Goal: Task Accomplishment & Management: Use online tool/utility

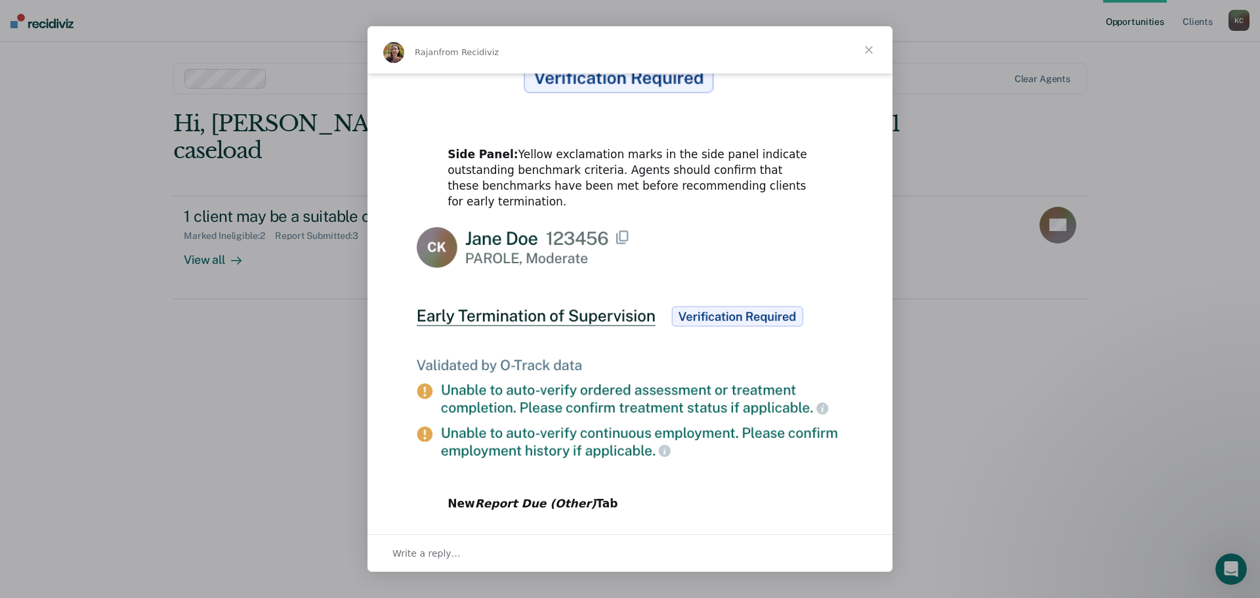
scroll to position [604, 0]
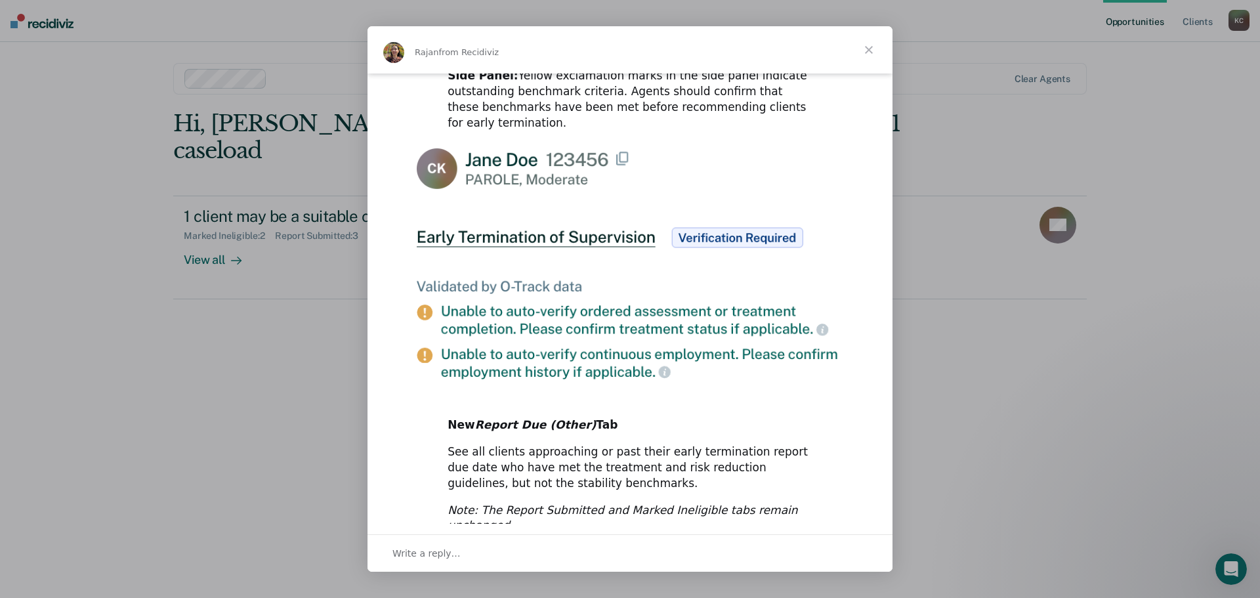
click at [863, 49] on span "Close" at bounding box center [868, 49] width 47 height 47
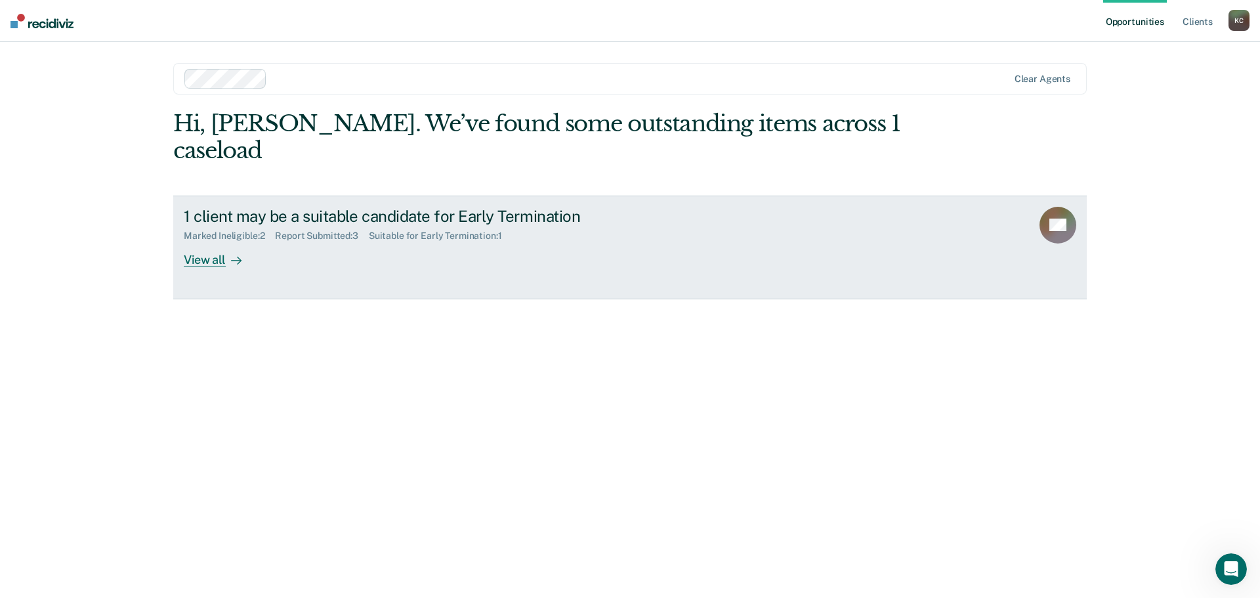
click at [231, 255] on icon at bounding box center [236, 260] width 10 height 10
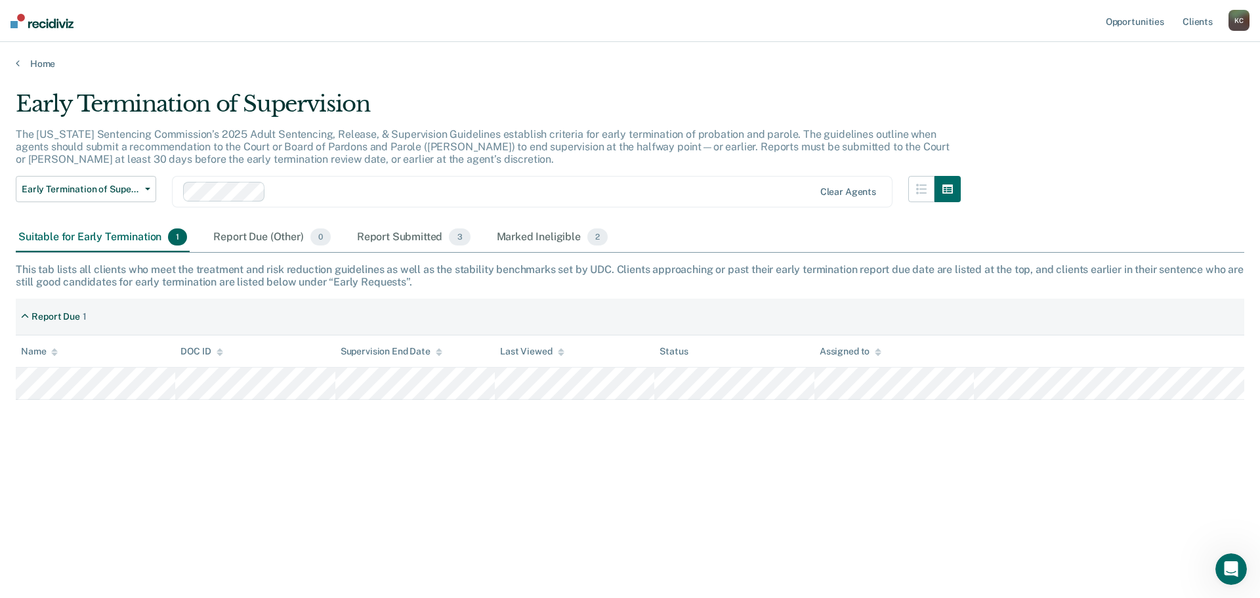
click at [290, 367] on th "DOC ID" at bounding box center [254, 351] width 159 height 32
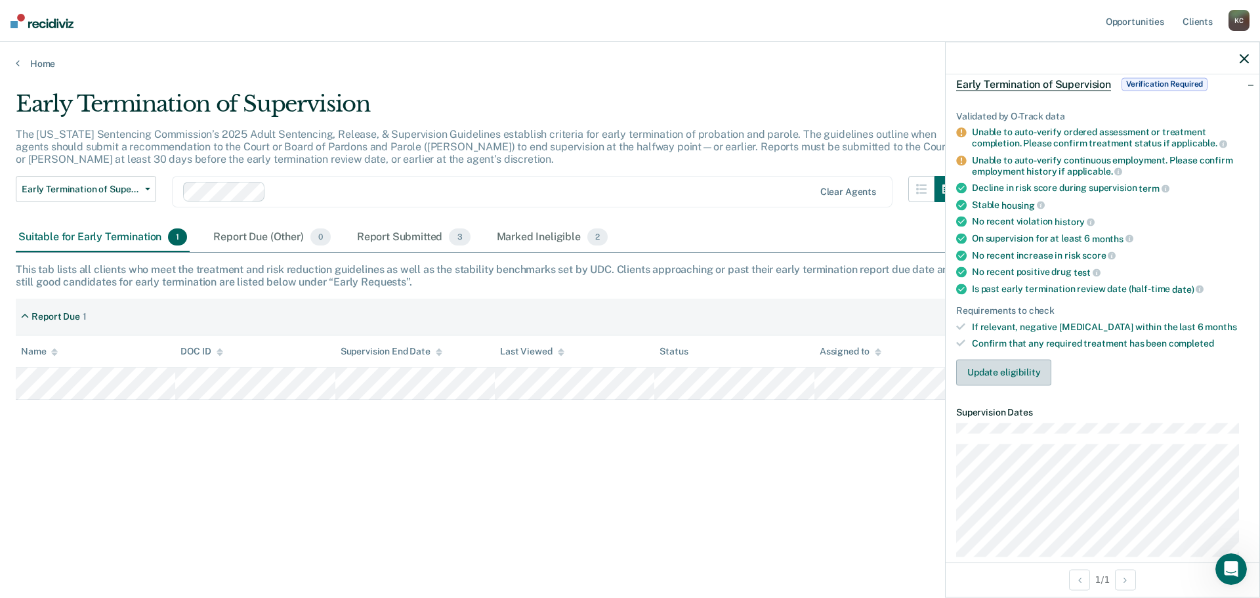
click at [1027, 369] on button "Update eligibility" at bounding box center [1003, 372] width 95 height 26
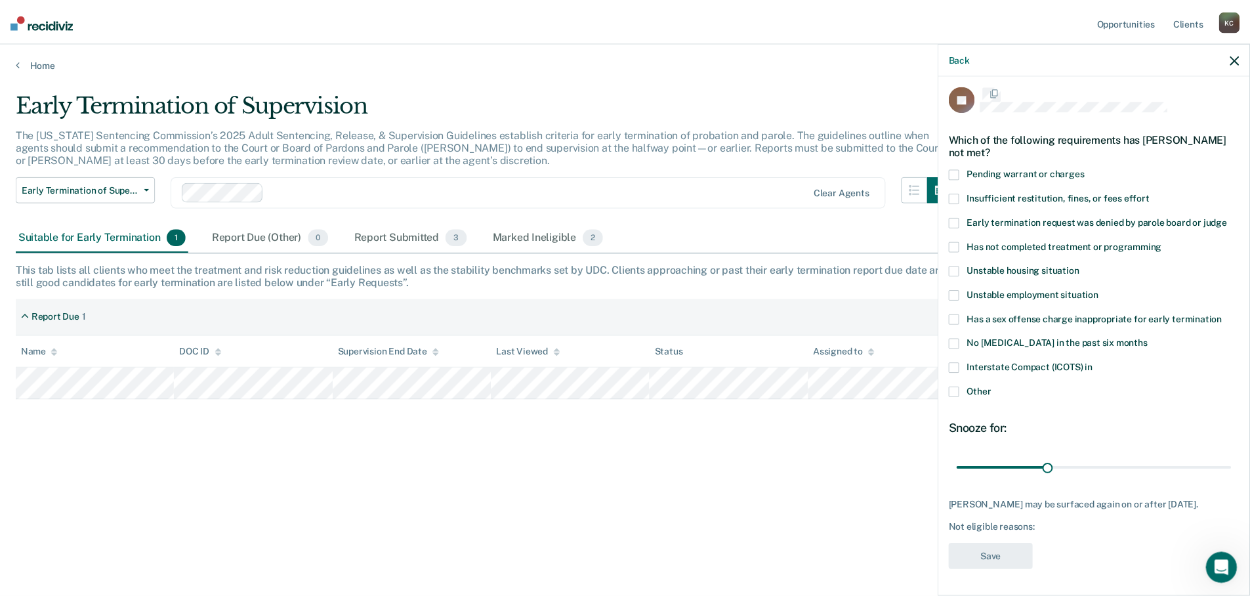
scroll to position [5, 0]
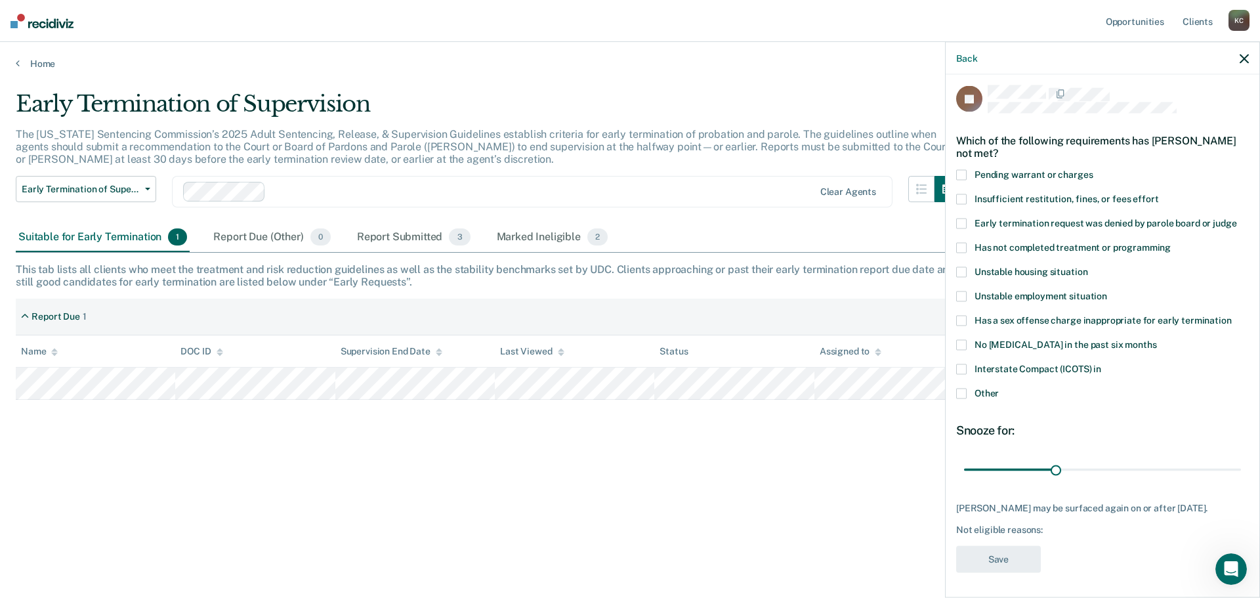
click at [963, 248] on span at bounding box center [961, 247] width 10 height 10
click at [1171, 242] on input "Has not completed treatment or programming" at bounding box center [1171, 242] width 0 height 0
click at [974, 571] on div "JA Which of the following requirements has [PERSON_NAME] not met? Pending warra…" at bounding box center [1102, 332] width 293 height 495
click at [984, 560] on button "Save" at bounding box center [998, 558] width 85 height 27
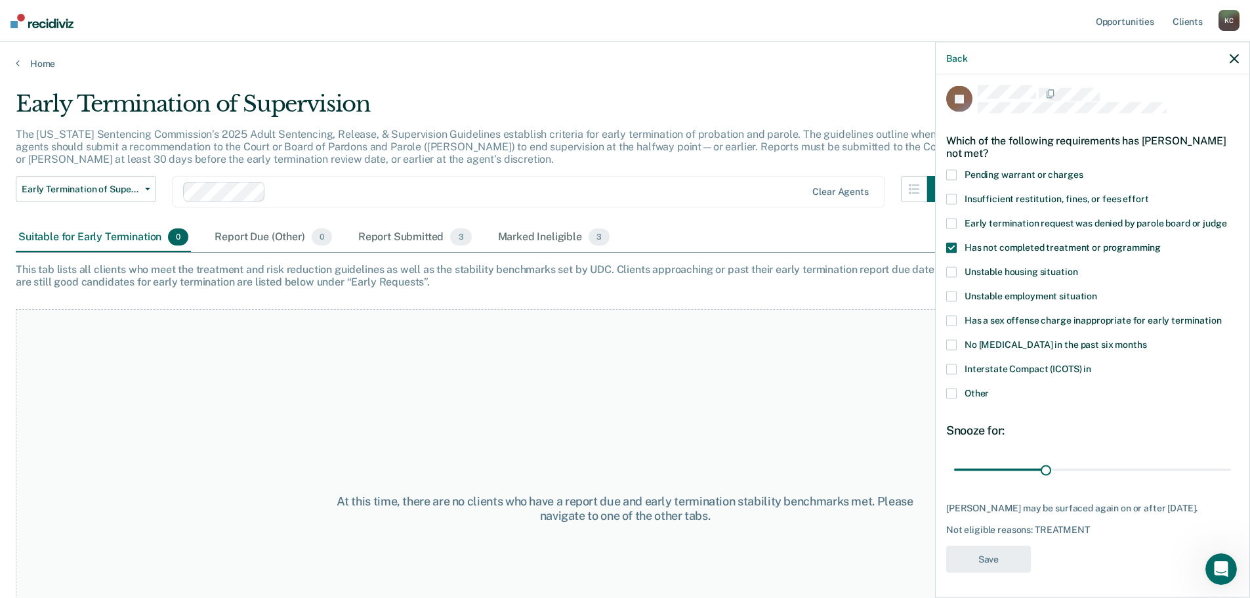
click at [660, 381] on div "At this time, there are no clients who have a report due and early termination …" at bounding box center [625, 508] width 1219 height 398
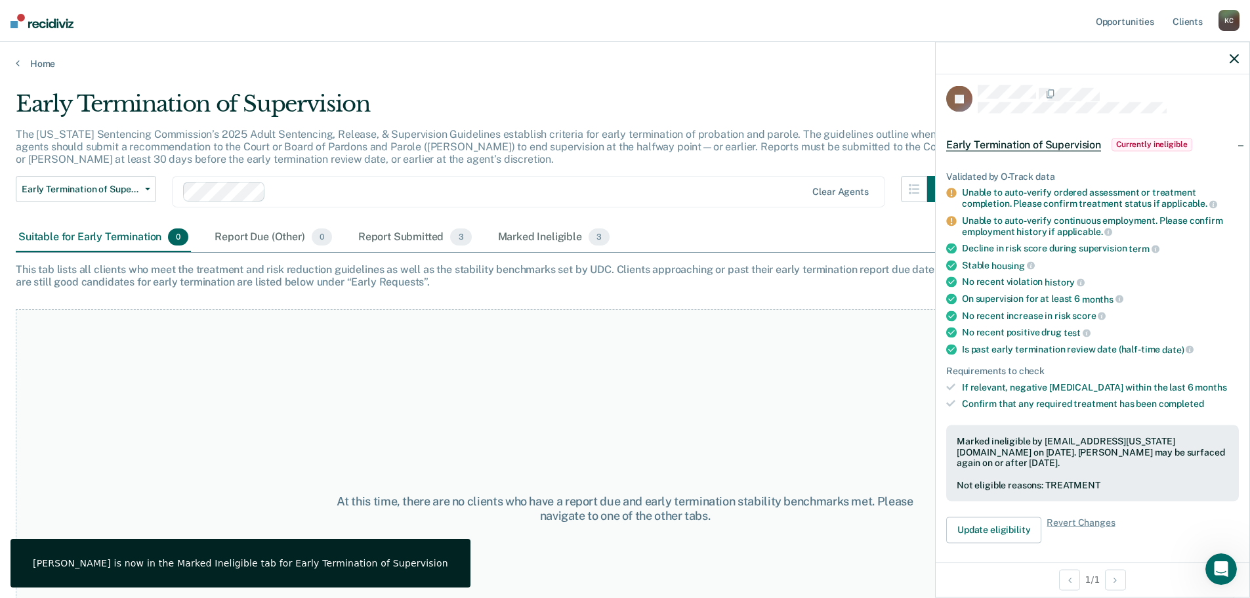
click at [1230, 57] on icon "button" at bounding box center [1234, 58] width 9 height 9
